Goal: Task Accomplishment & Management: Manage account settings

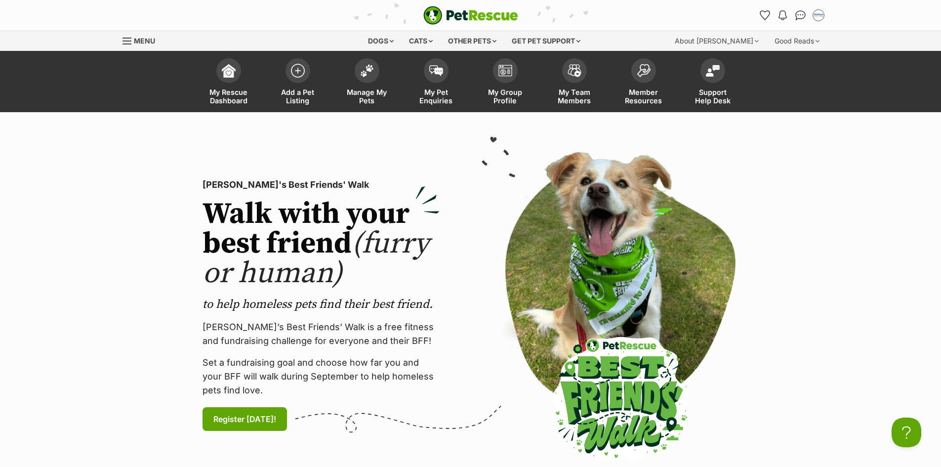
click at [372, 95] on span "Manage My Pets" at bounding box center [367, 96] width 44 height 17
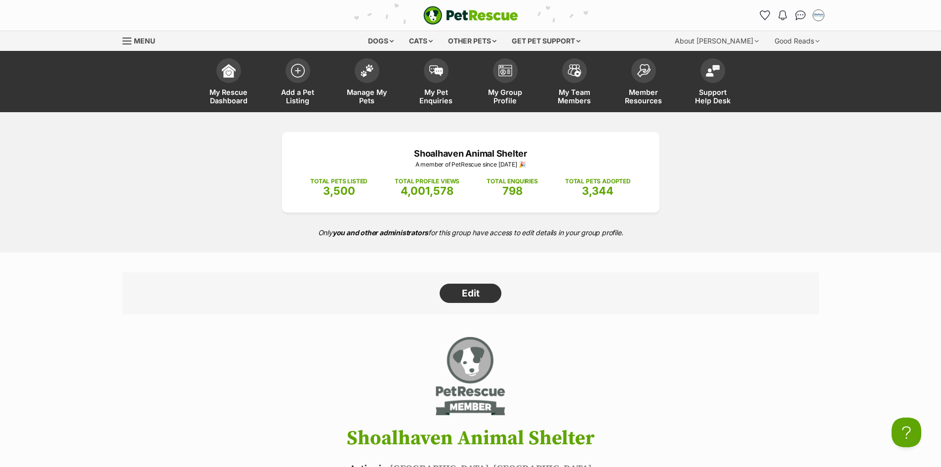
drag, startPoint x: 548, startPoint y: 1, endPoint x: 683, endPoint y: 239, distance: 273.1
click at [683, 239] on p "Only you and other administrators for this group have access to edit details in…" at bounding box center [470, 232] width 941 height 20
